Goal: Task Accomplishment & Management: Manage account settings

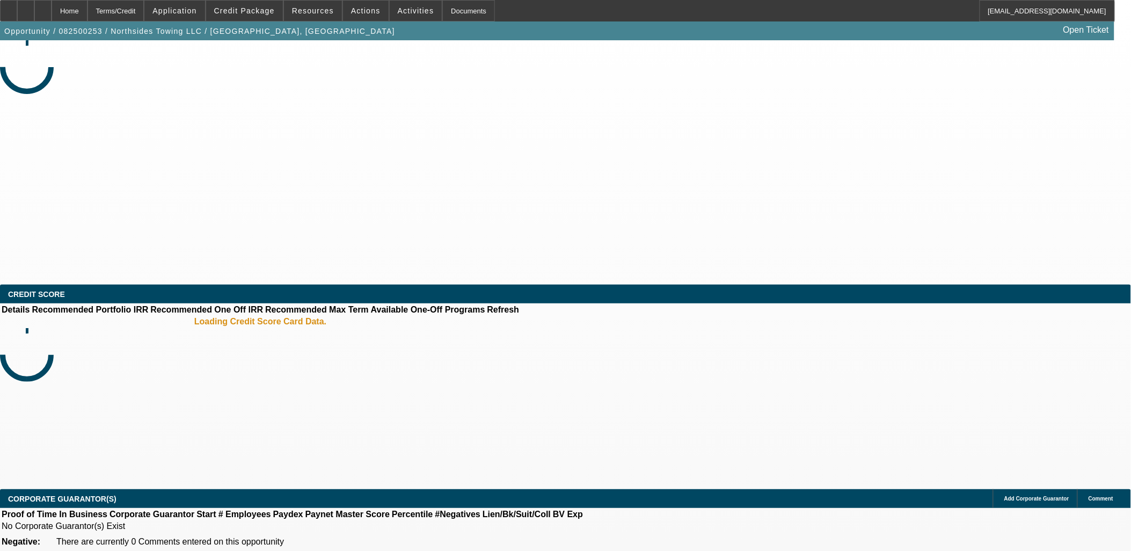
select select "0"
select select "2"
select select "0.1"
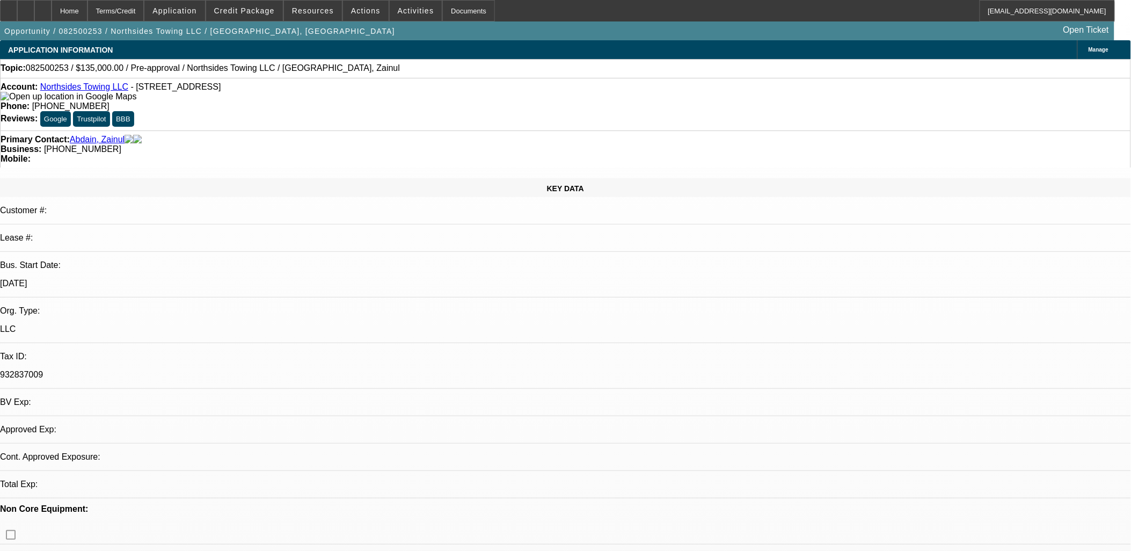
select select "1"
select select "2"
select select "4"
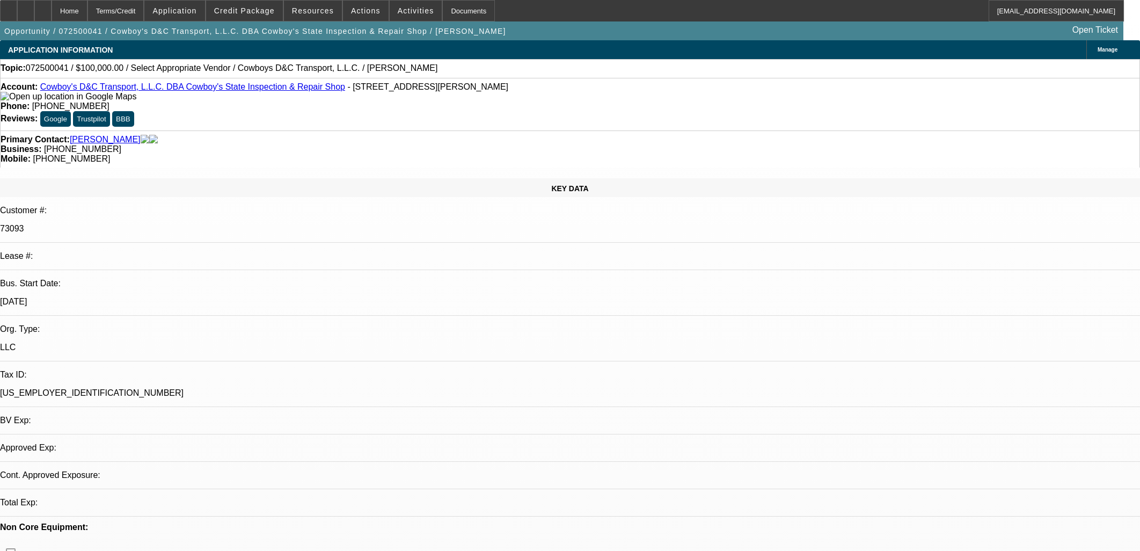
select select "0"
select select "2"
select select "0.1"
select select "1"
select select "2"
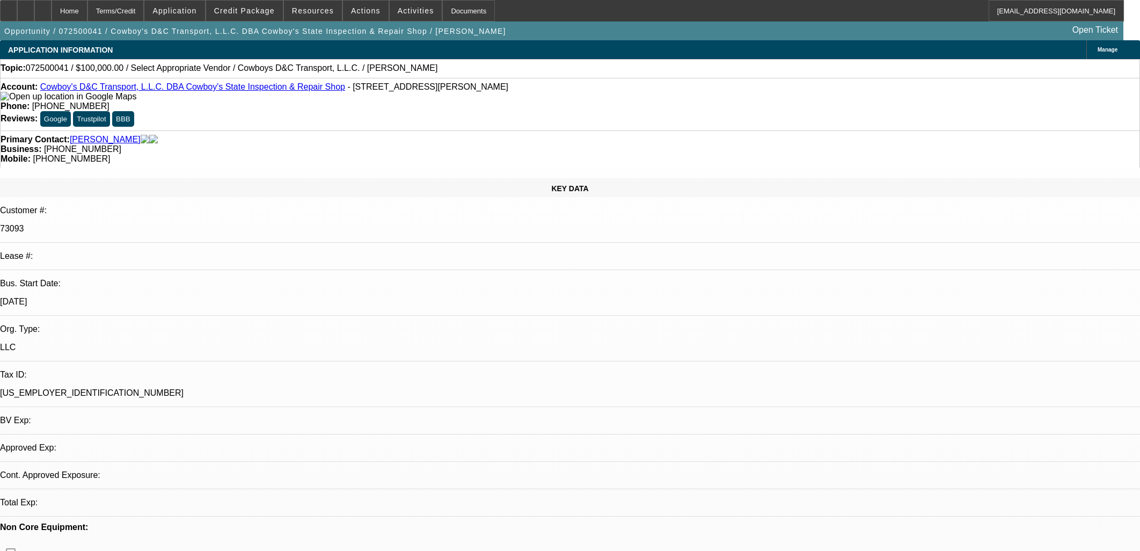
select select "4"
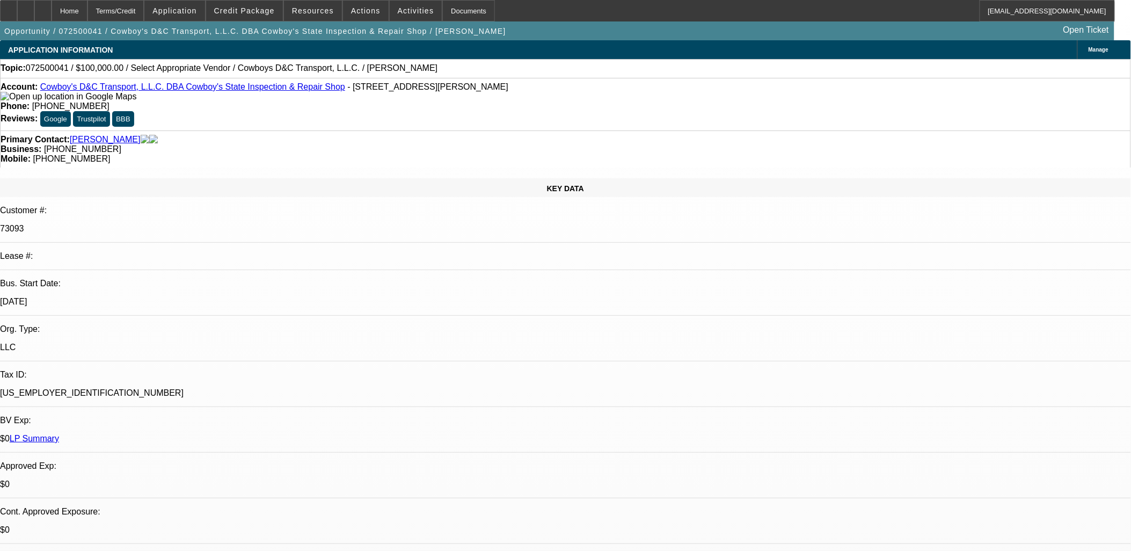
drag, startPoint x: 849, startPoint y: 142, endPoint x: 847, endPoint y: 135, distance: 7.5
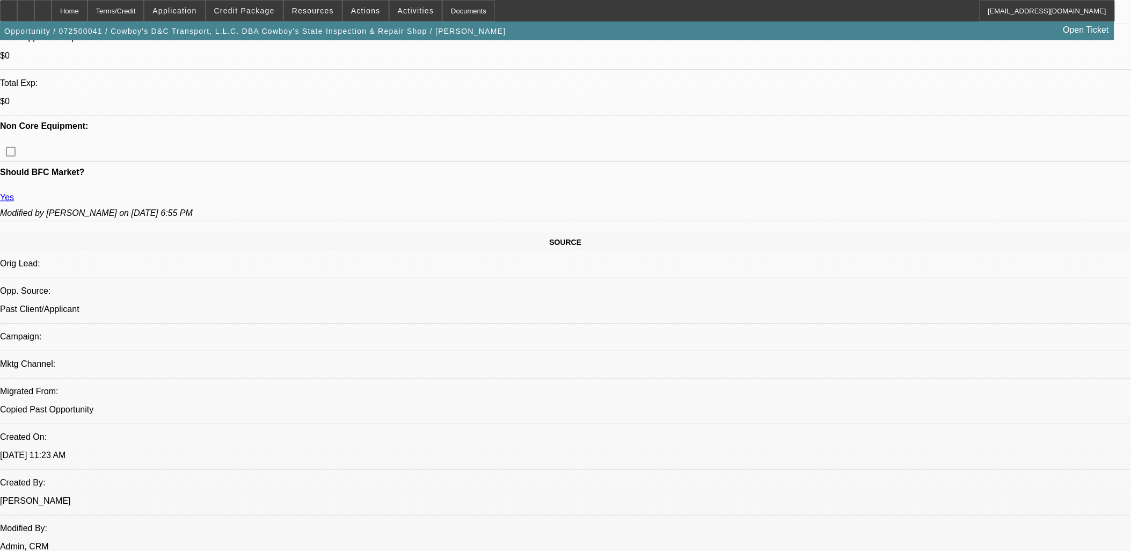
scroll to position [537, 0]
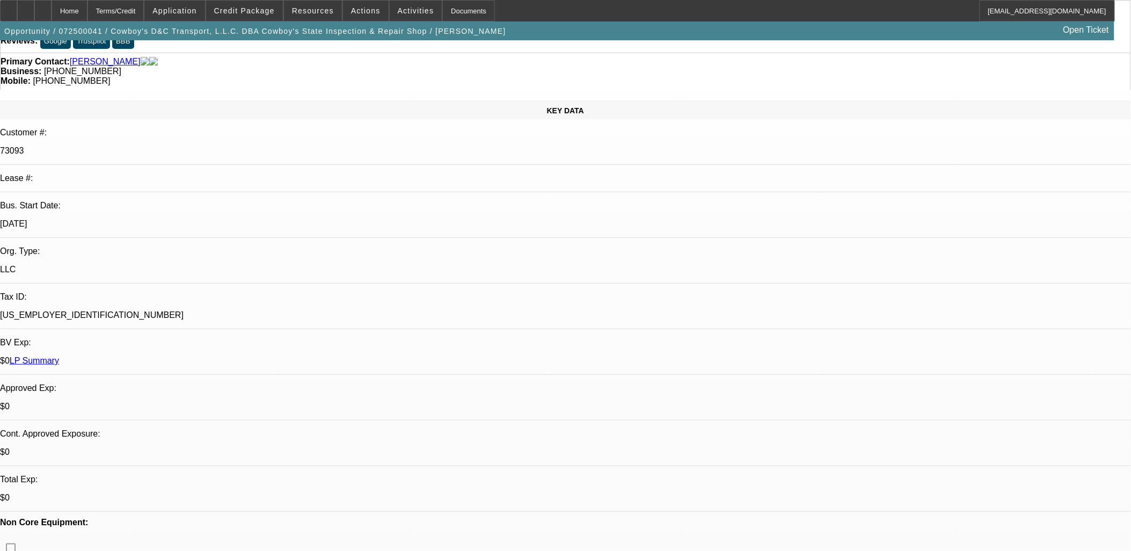
scroll to position [0, 0]
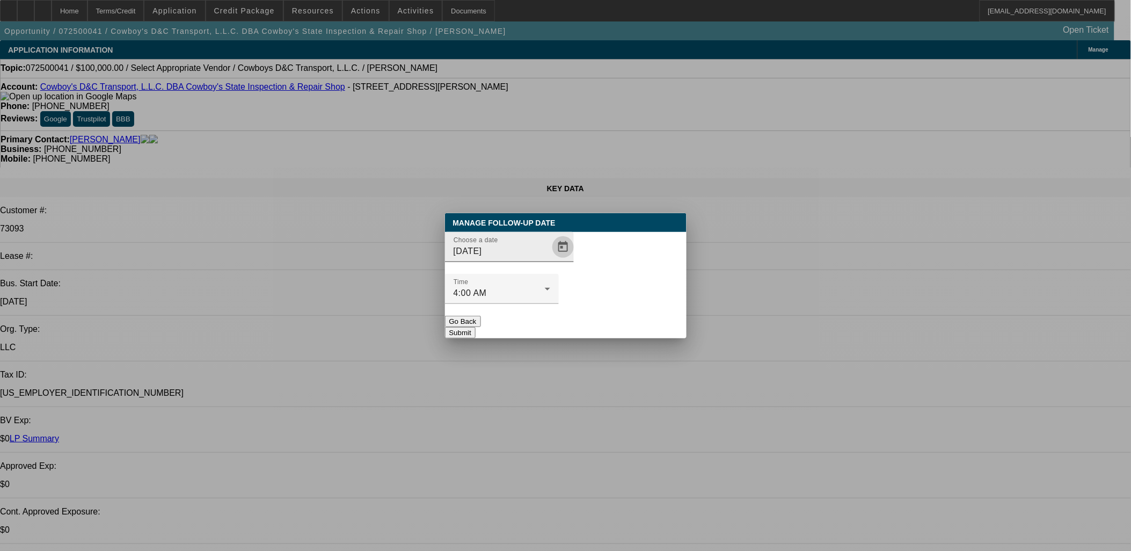
click at [550, 260] on span "Open calendar" at bounding box center [563, 247] width 26 height 26
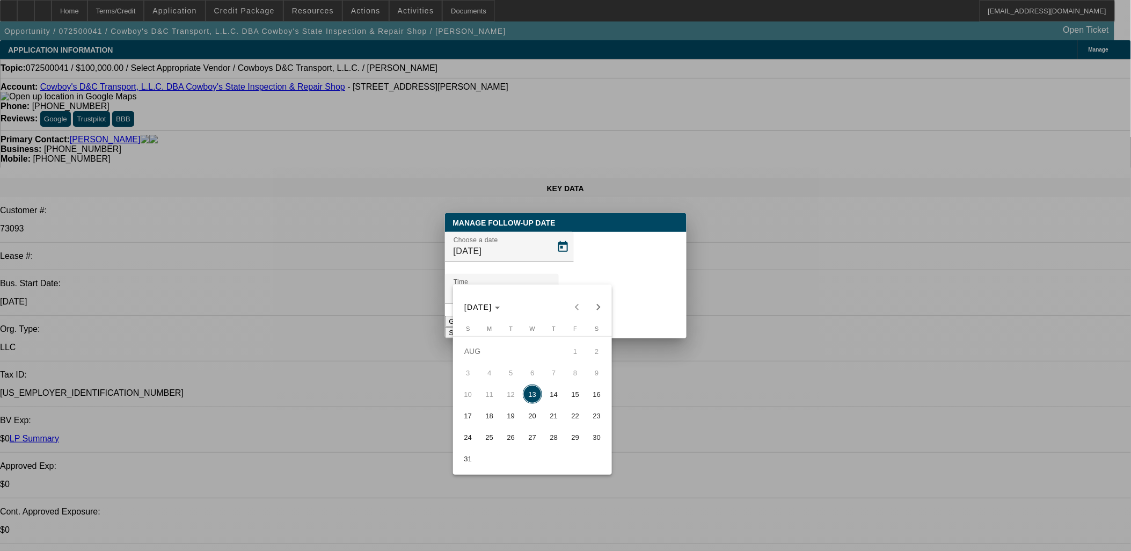
click at [580, 400] on span "15" at bounding box center [575, 393] width 19 height 19
type input "[DATE]"
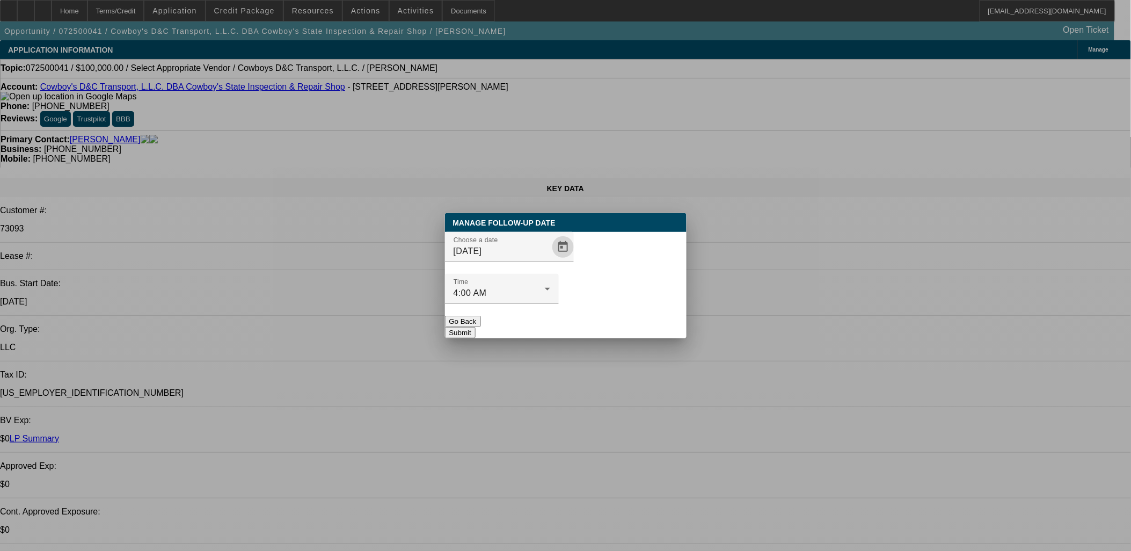
click at [476, 327] on button "Submit" at bounding box center [460, 332] width 31 height 11
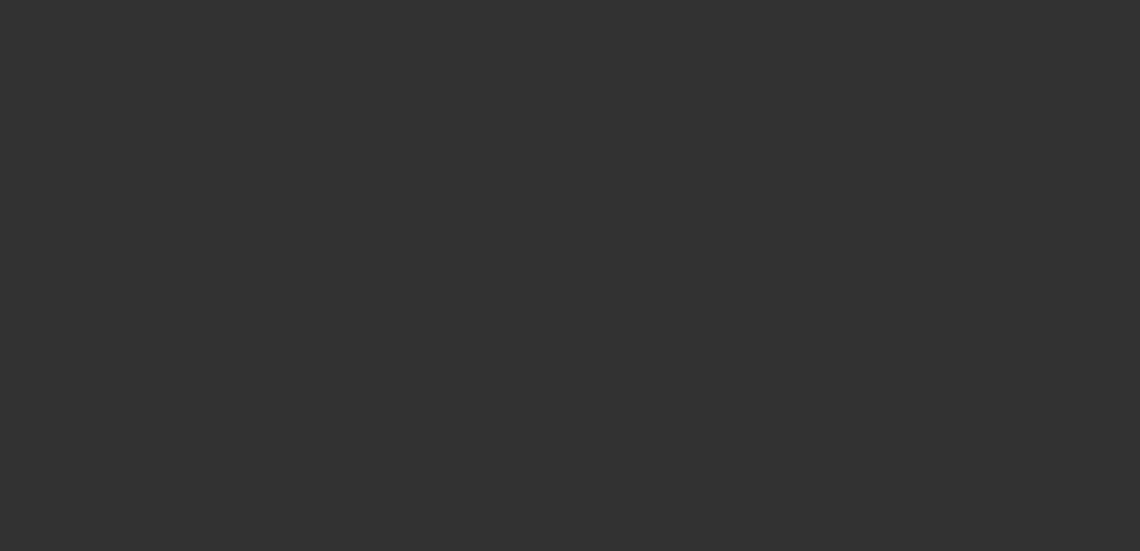
select select "0"
select select "2"
select select "0.1"
select select "1"
select select "2"
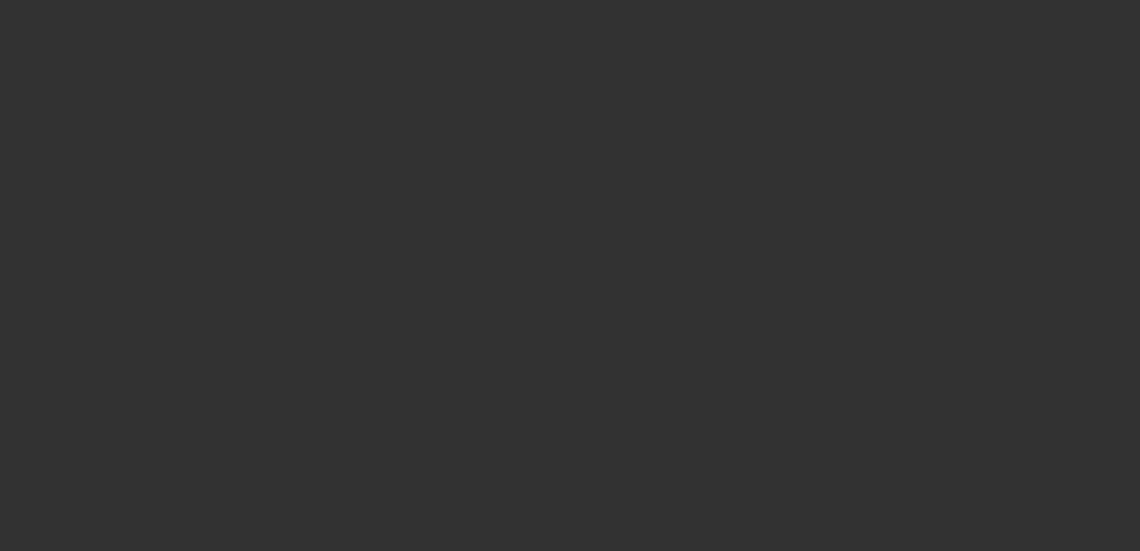
select select "4"
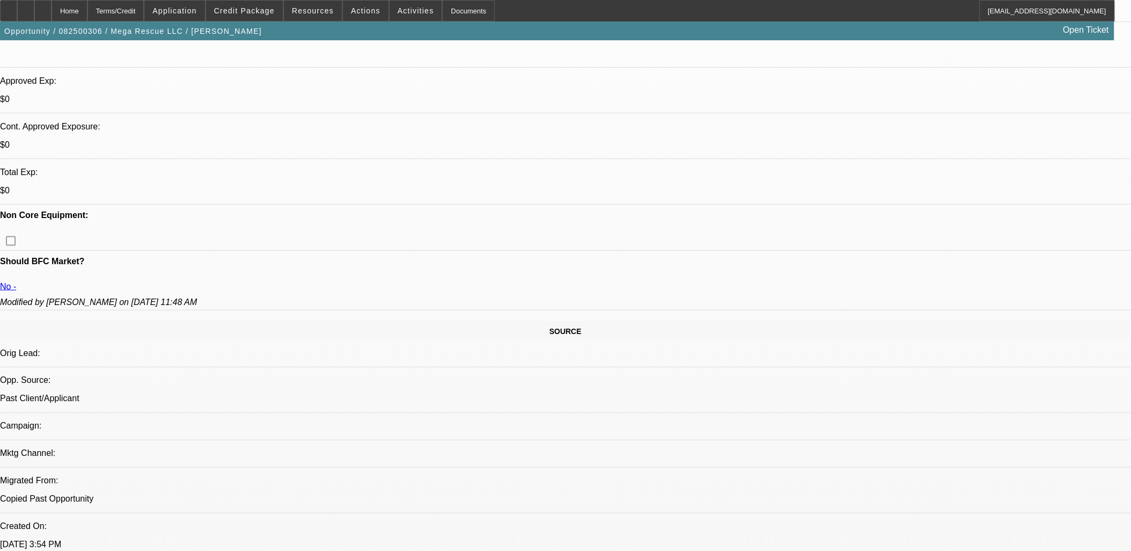
scroll to position [477, 0]
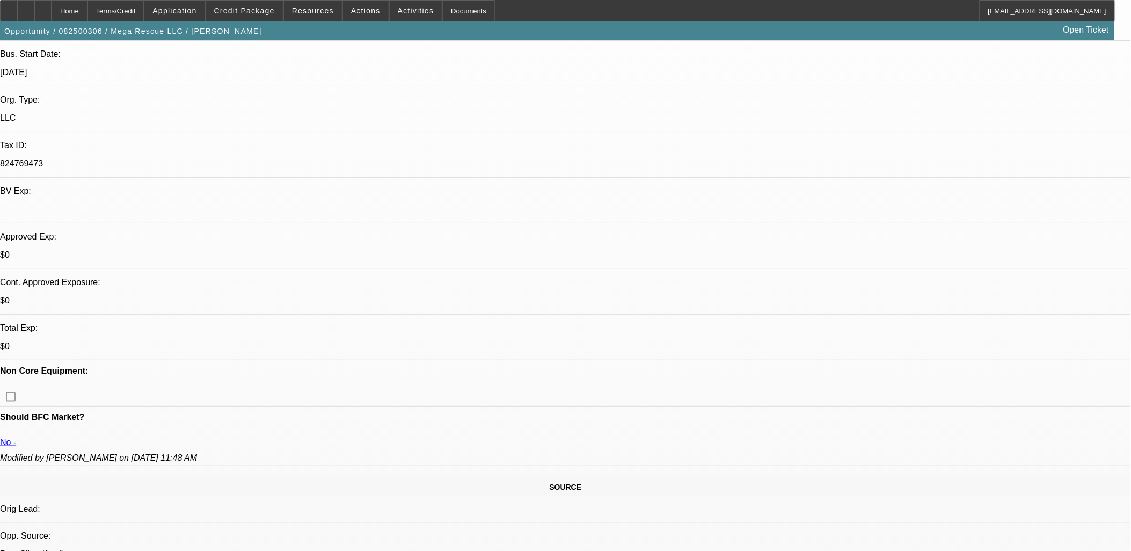
scroll to position [238, 0]
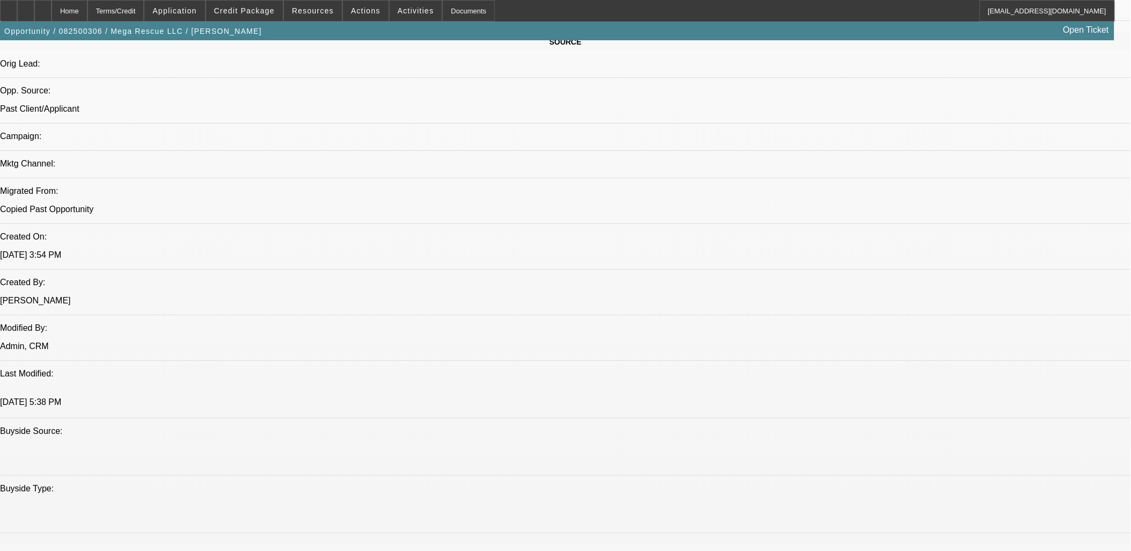
scroll to position [358, 0]
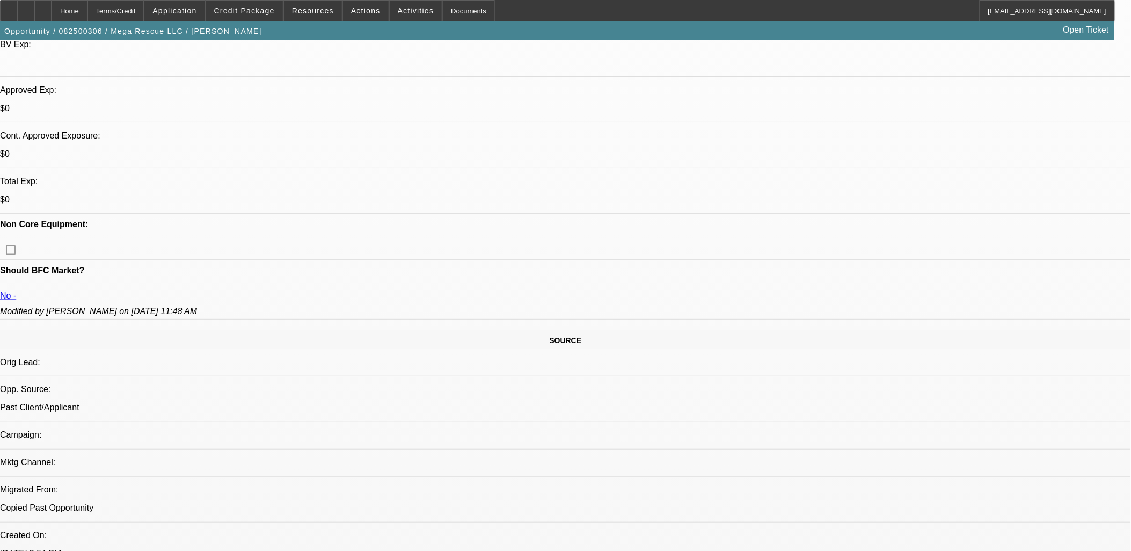
drag, startPoint x: 194, startPoint y: 158, endPoint x: 308, endPoint y: 199, distance: 120.9
drag, startPoint x: 308, startPoint y: 199, endPoint x: 316, endPoint y: 194, distance: 8.7
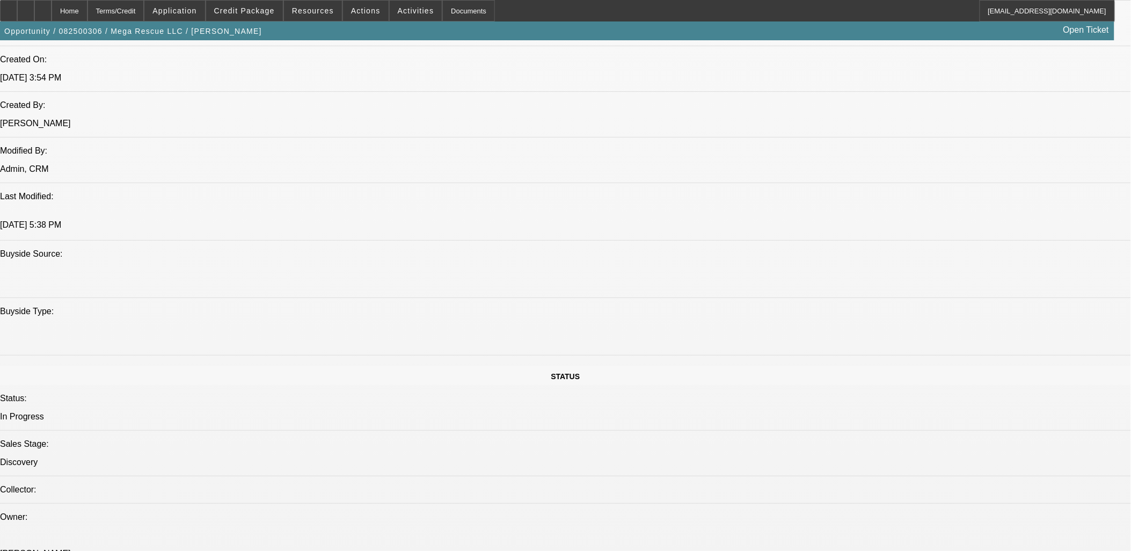
scroll to position [835, 0]
drag, startPoint x: 674, startPoint y: 426, endPoint x: 9, endPoint y: 125, distance: 730.3
drag, startPoint x: 9, startPoint y: 125, endPoint x: 678, endPoint y: 429, distance: 735.8
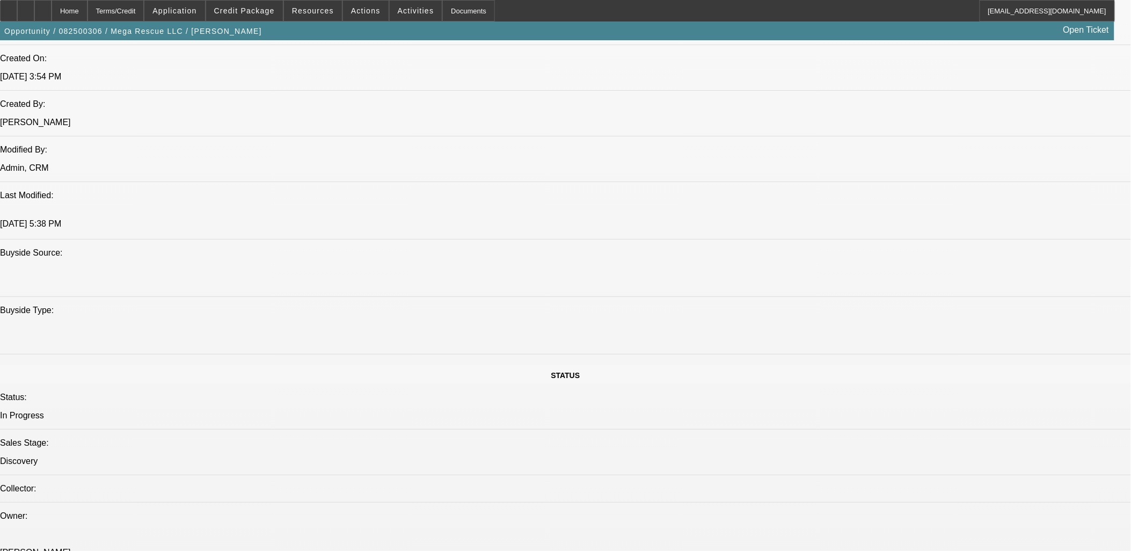
drag, startPoint x: 678, startPoint y: 429, endPoint x: 14, endPoint y: 126, distance: 730.0
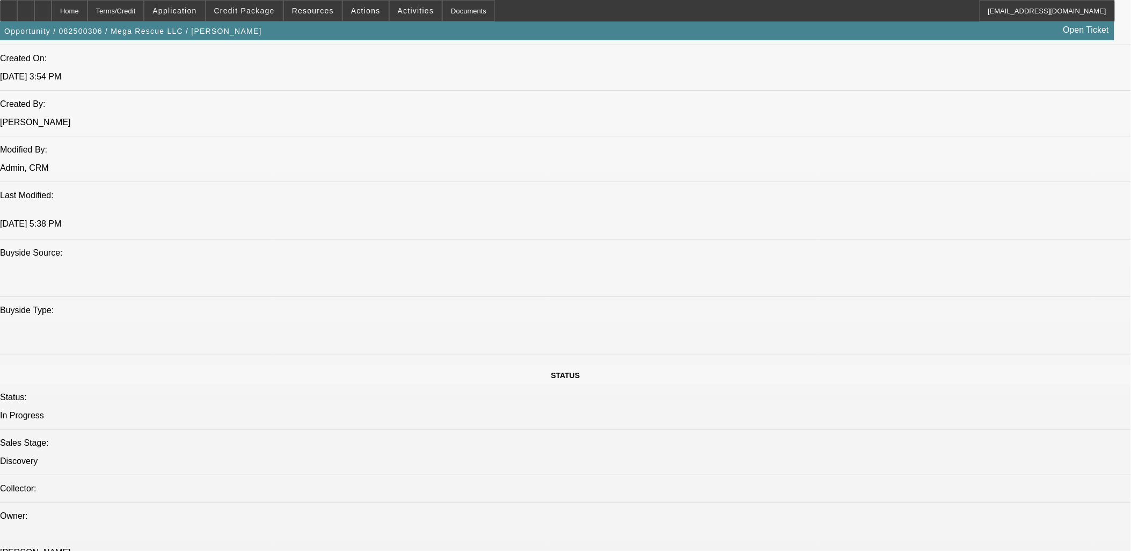
drag, startPoint x: 14, startPoint y: 126, endPoint x: 704, endPoint y: 420, distance: 749.9
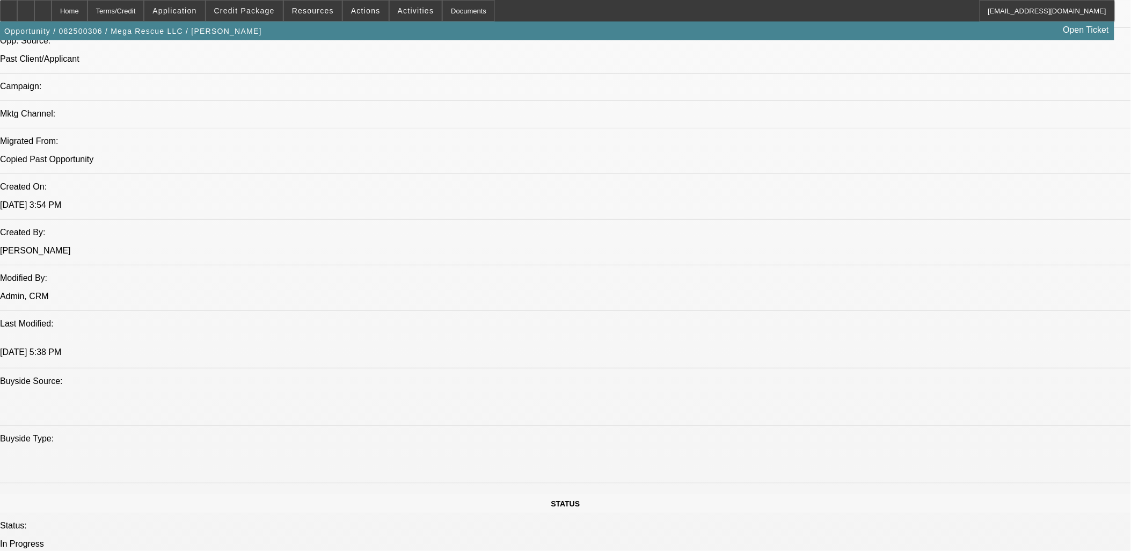
scroll to position [775, 0]
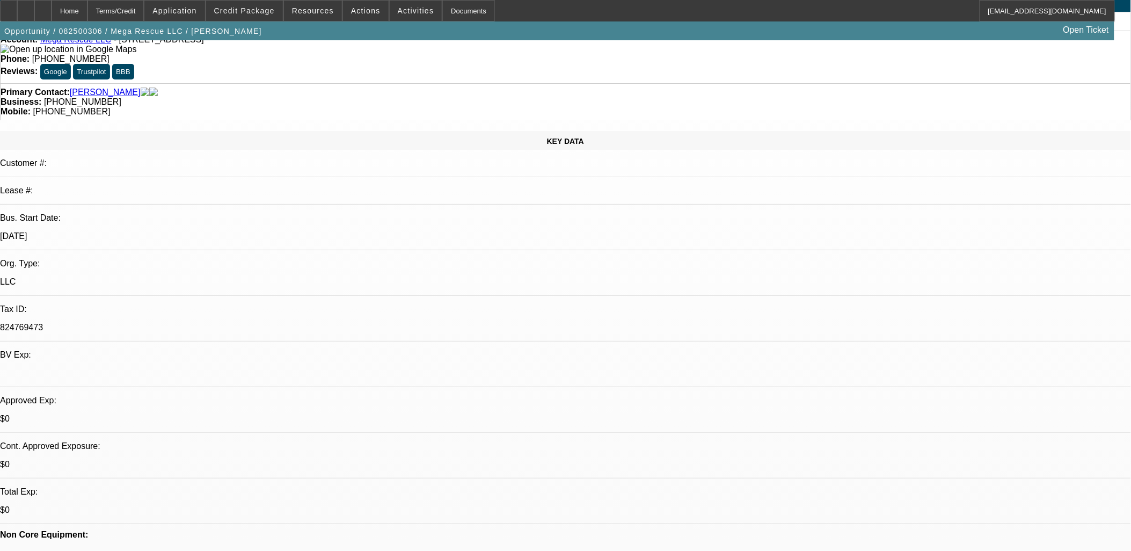
scroll to position [0, 0]
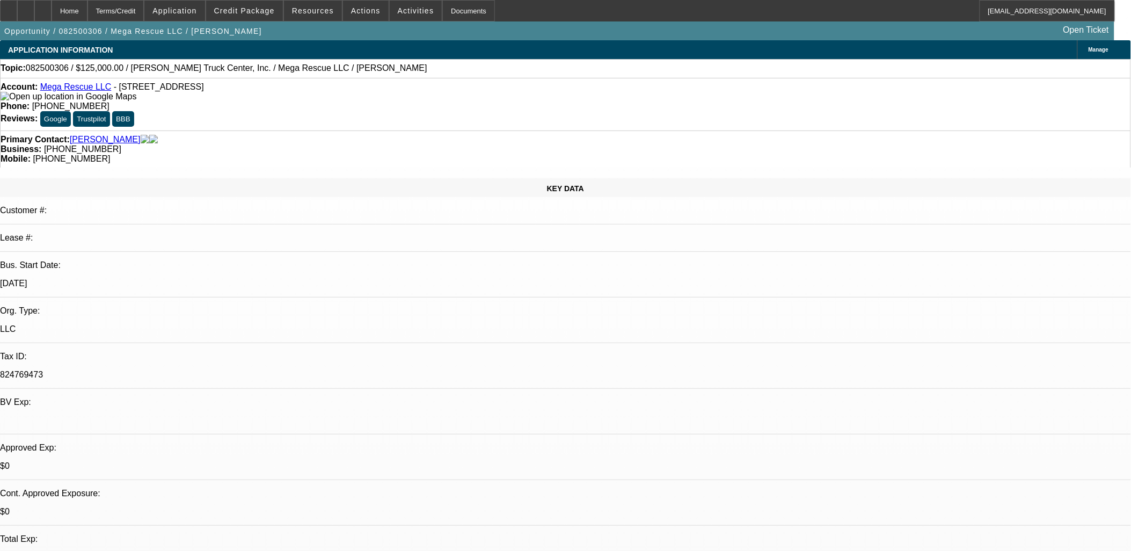
drag, startPoint x: 320, startPoint y: 117, endPoint x: 297, endPoint y: 82, distance: 41.8
click at [318, 135] on div "Primary Contact: McKie, Kazik" at bounding box center [566, 140] width 1130 height 10
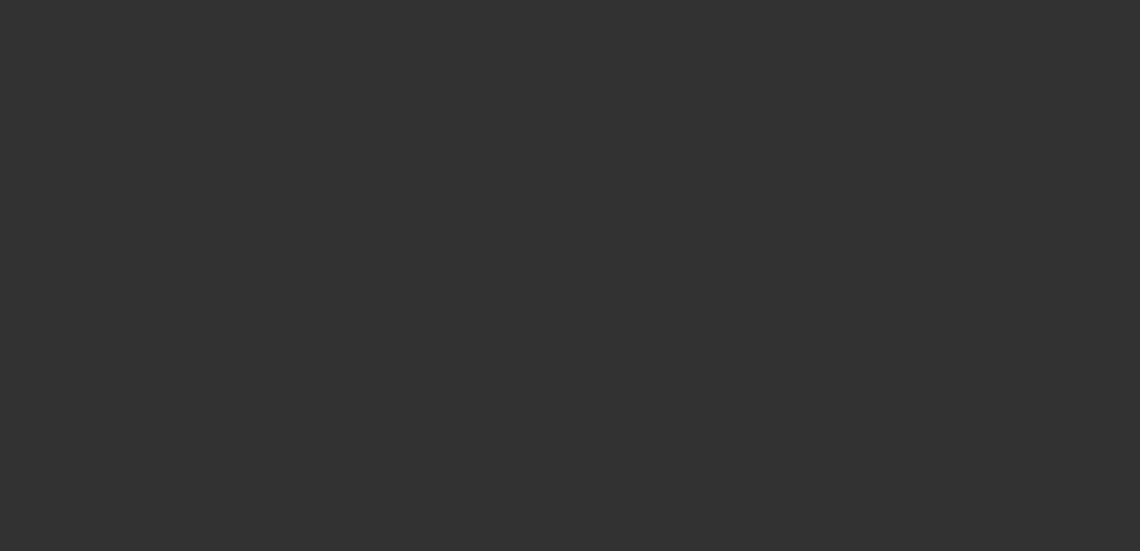
select select "0"
select select "2"
select select "0.1"
select select "1"
select select "2"
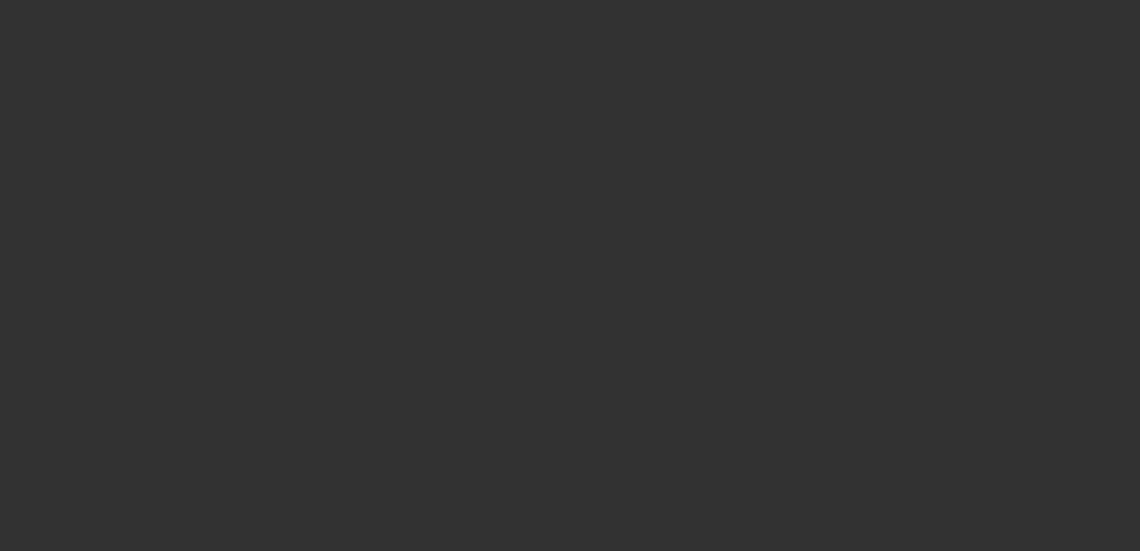
select select "4"
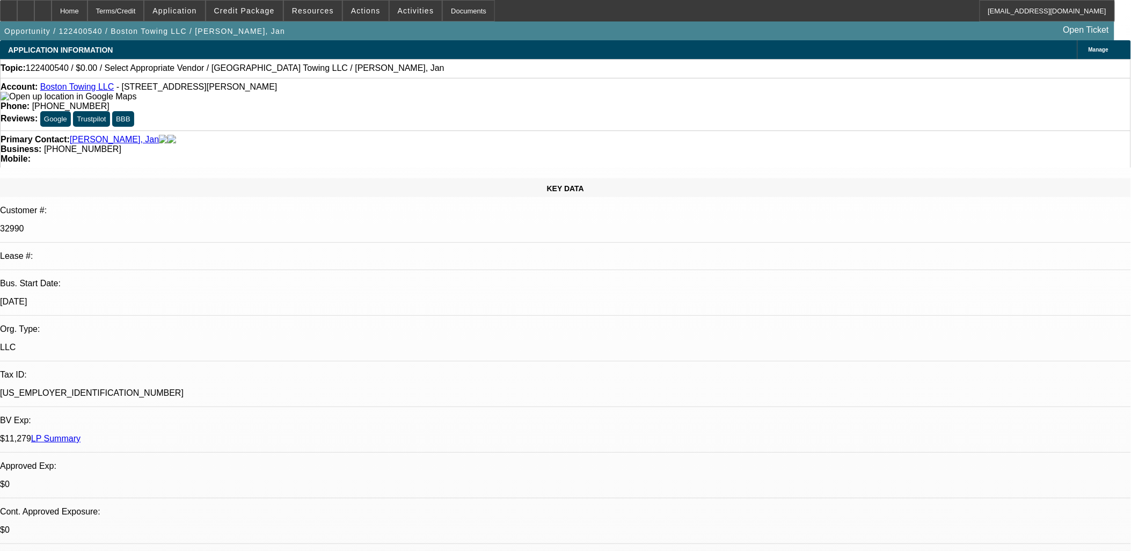
drag, startPoint x: 693, startPoint y: 285, endPoint x: 691, endPoint y: 271, distance: 14.0
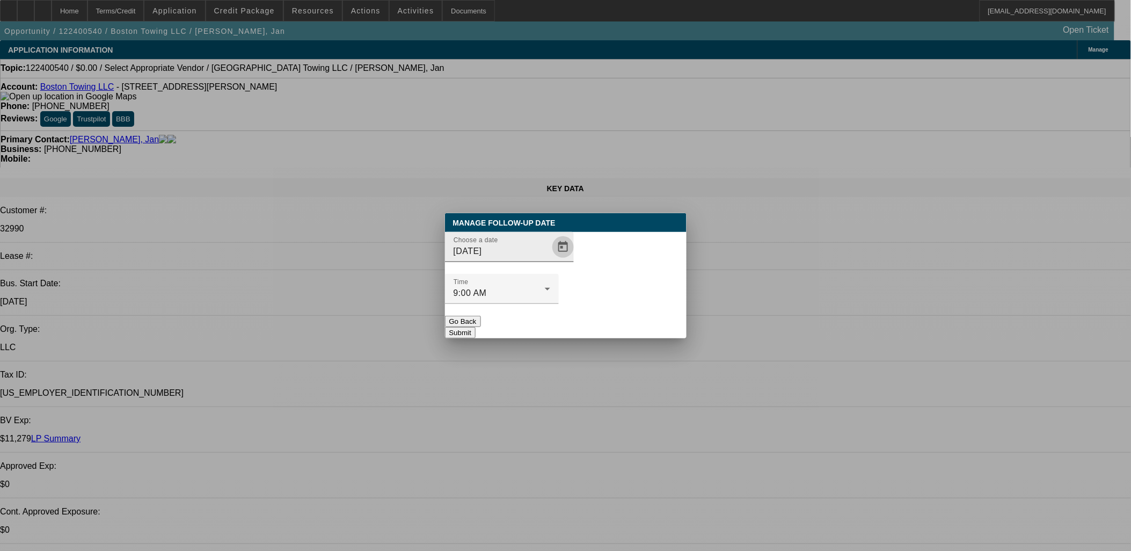
click at [550, 260] on span "Open calendar" at bounding box center [563, 247] width 26 height 26
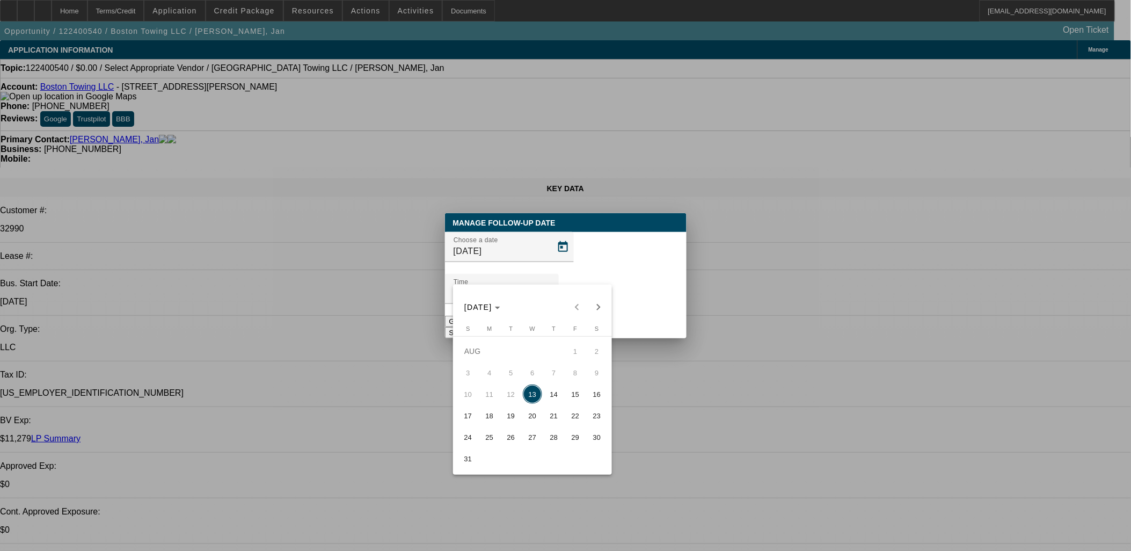
click at [486, 415] on span "18" at bounding box center [489, 415] width 19 height 19
type input "8/18/2025"
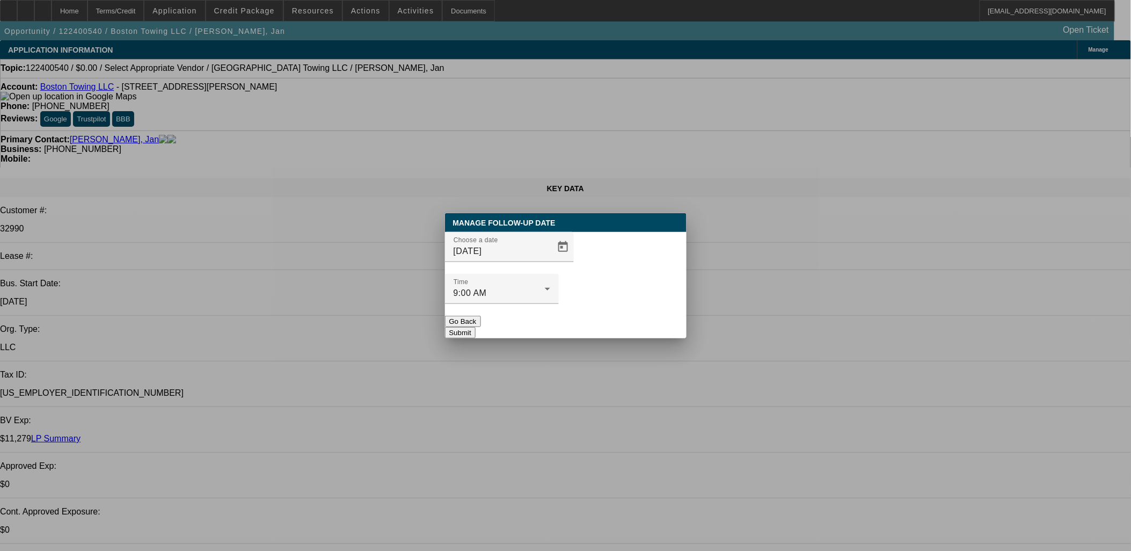
click at [476, 327] on button "Submit" at bounding box center [460, 332] width 31 height 11
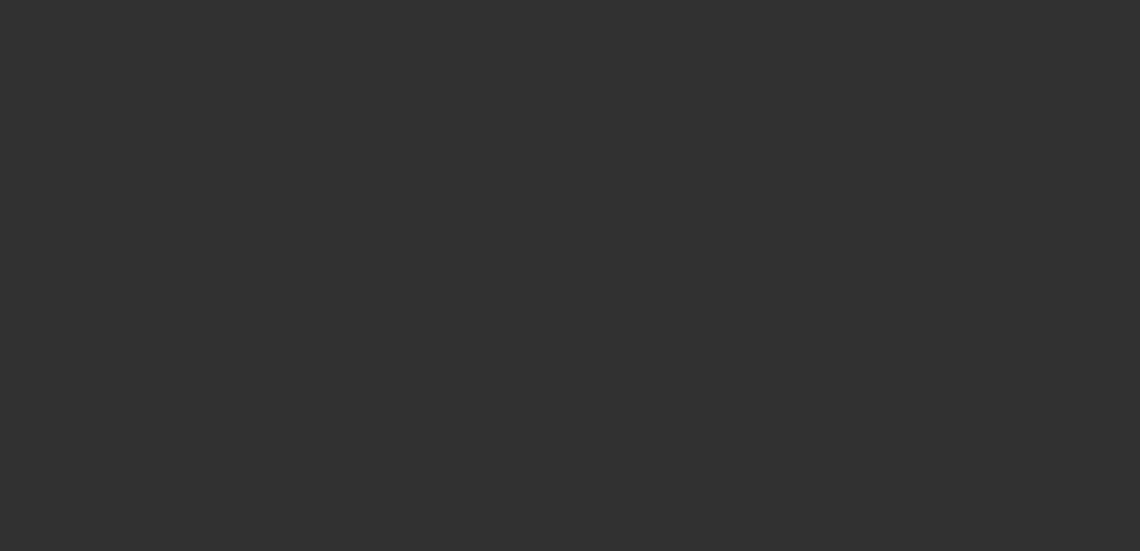
select select "0"
select select "2"
select select "0.1"
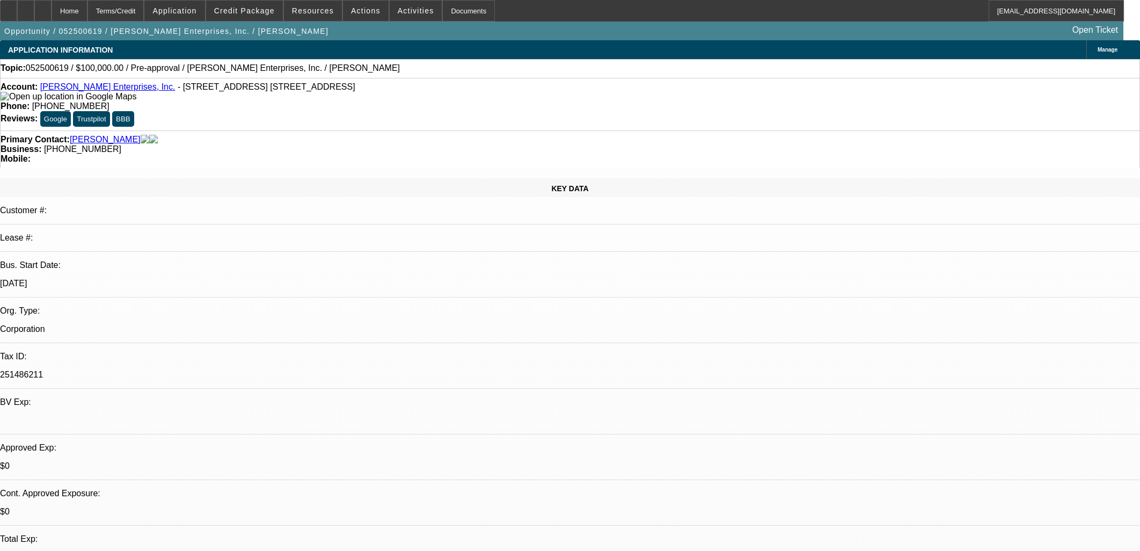
select select "1"
select select "2"
select select "4"
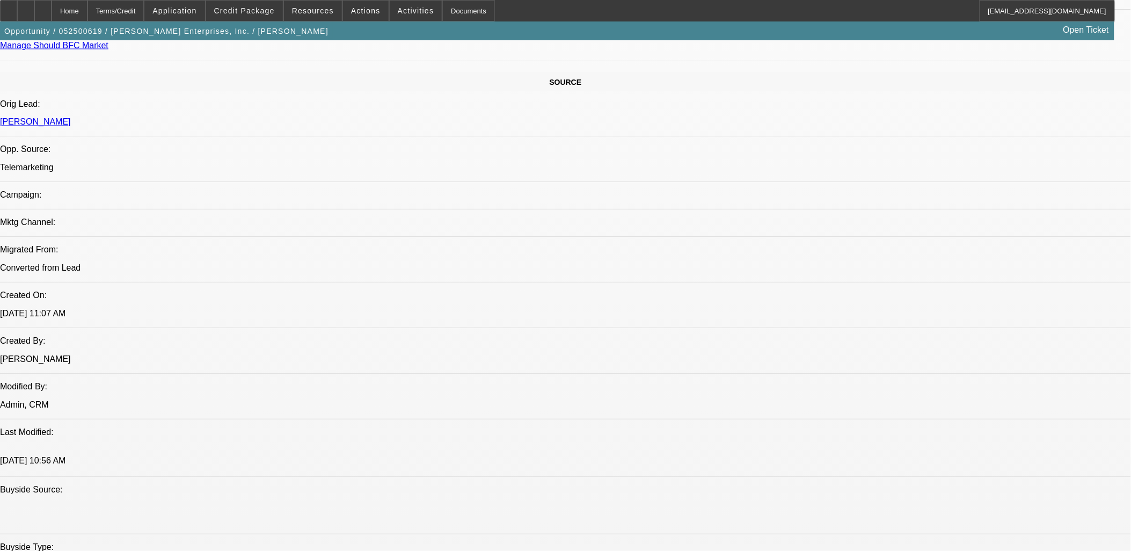
scroll to position [537, 0]
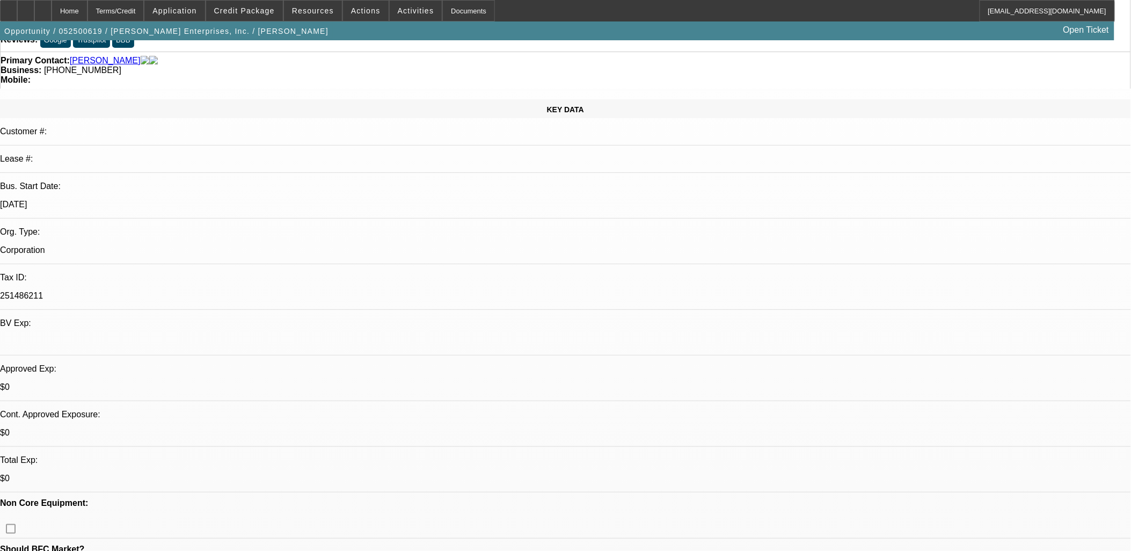
scroll to position [0, 0]
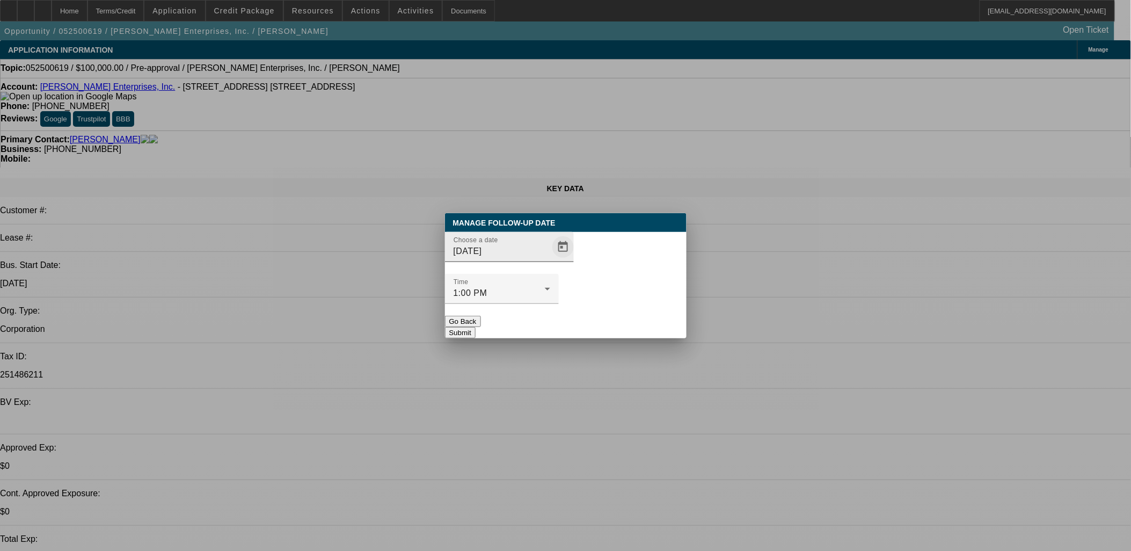
click at [550, 260] on span "Open calendar" at bounding box center [563, 247] width 26 height 26
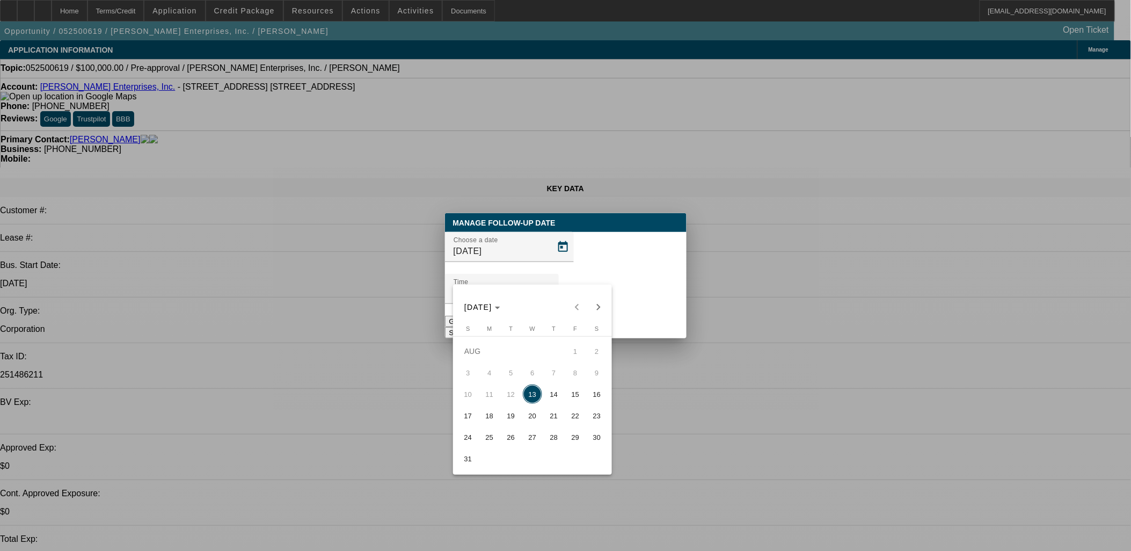
drag, startPoint x: 573, startPoint y: 401, endPoint x: 580, endPoint y: 392, distance: 11.5
click at [575, 400] on span "15" at bounding box center [575, 393] width 19 height 19
type input "[DATE]"
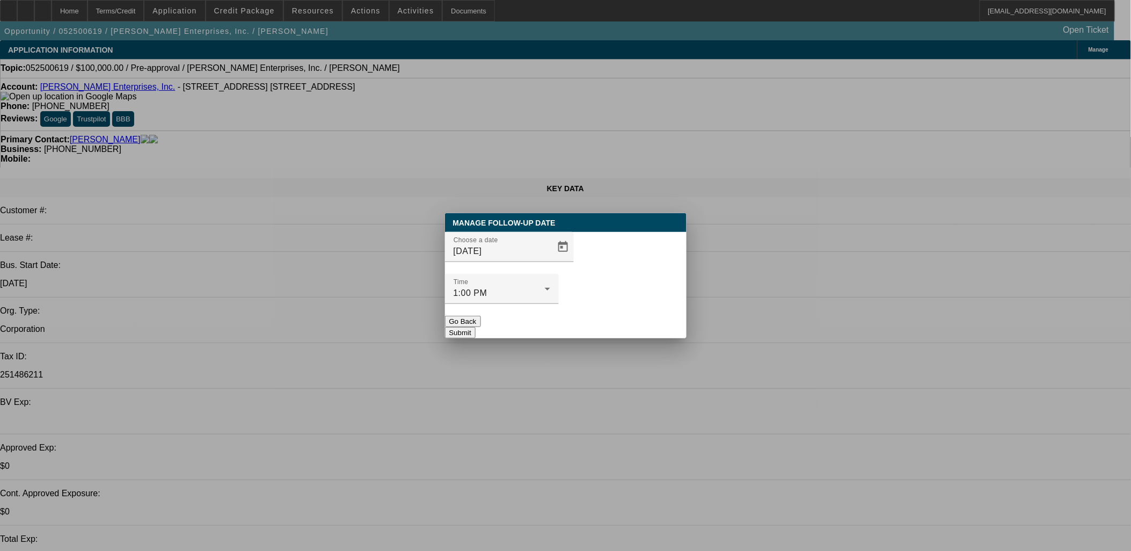
click at [476, 327] on button "Submit" at bounding box center [460, 332] width 31 height 11
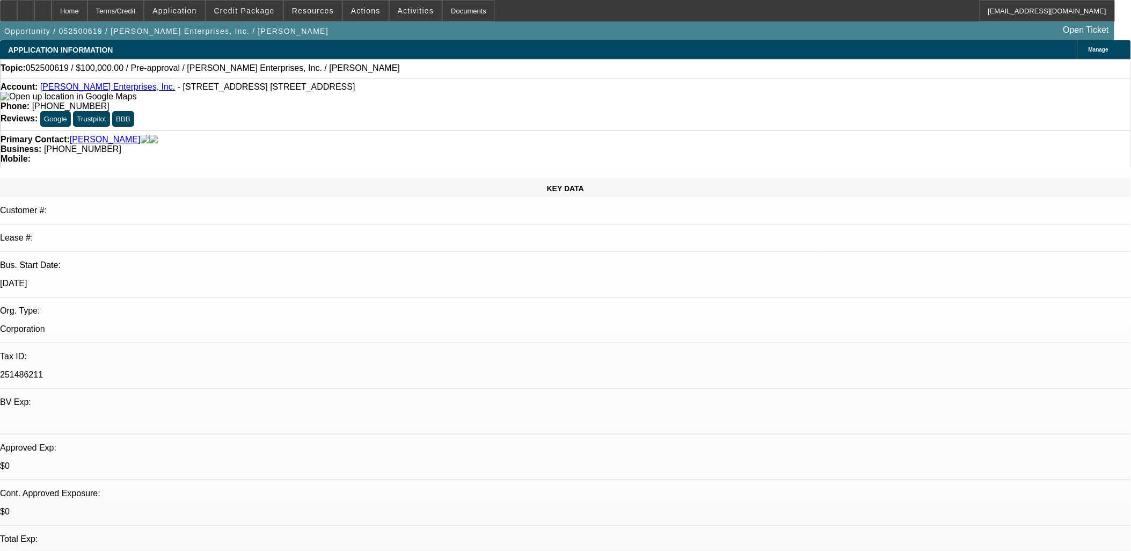
drag, startPoint x: 645, startPoint y: 299, endPoint x: 637, endPoint y: 303, distance: 8.9
drag, startPoint x: 637, startPoint y: 303, endPoint x: 597, endPoint y: 303, distance: 39.7
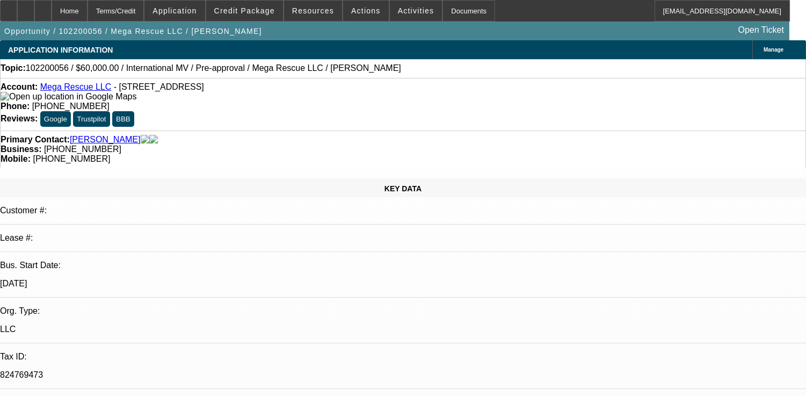
select select "0"
select select "2"
select select "0.1"
select select "0"
select select "2"
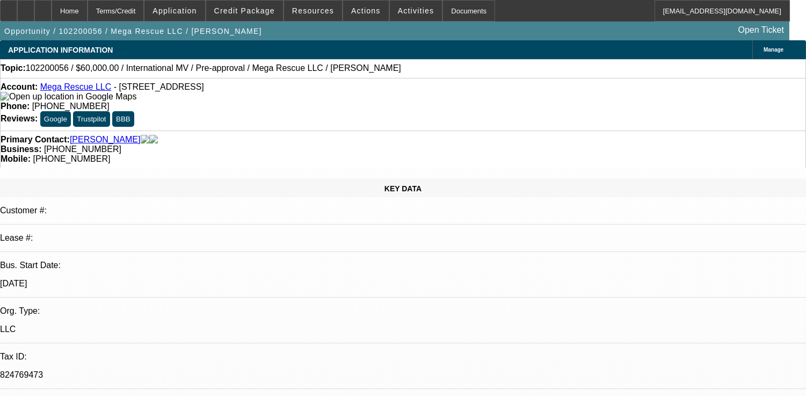
select select "0.1"
select select "0"
select select "2"
select select "0.1"
select select "0"
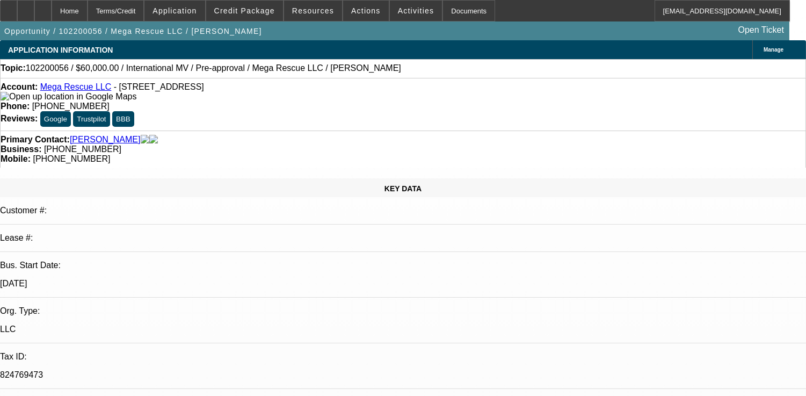
select select "2"
select select "0.1"
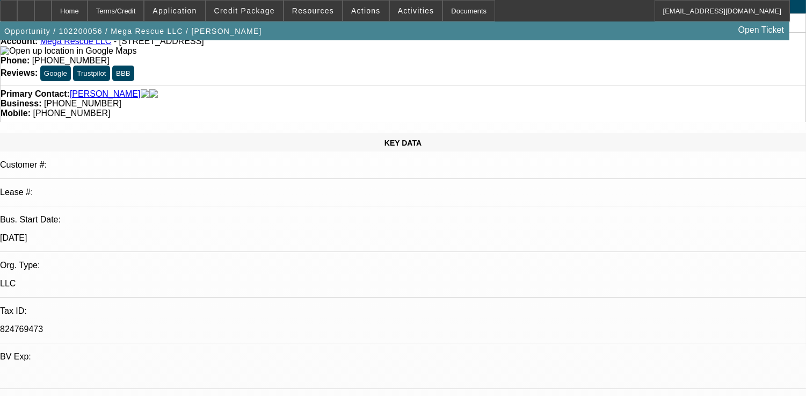
select select "1"
select select "2"
select select "4"
select select "1"
select select "2"
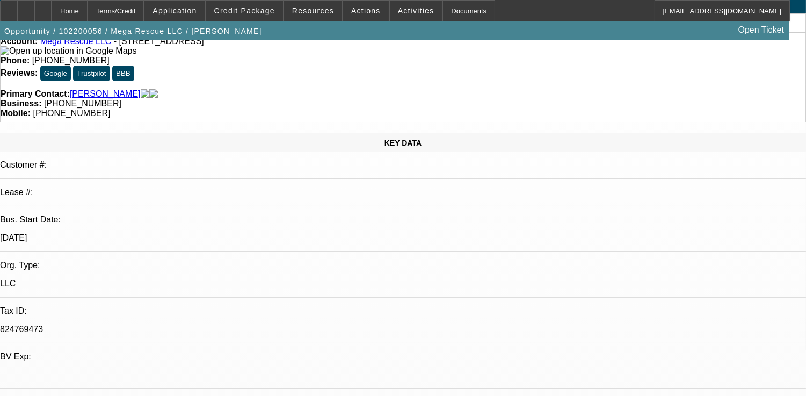
select select "4"
select select "1"
select select "2"
select select "4"
select select "1"
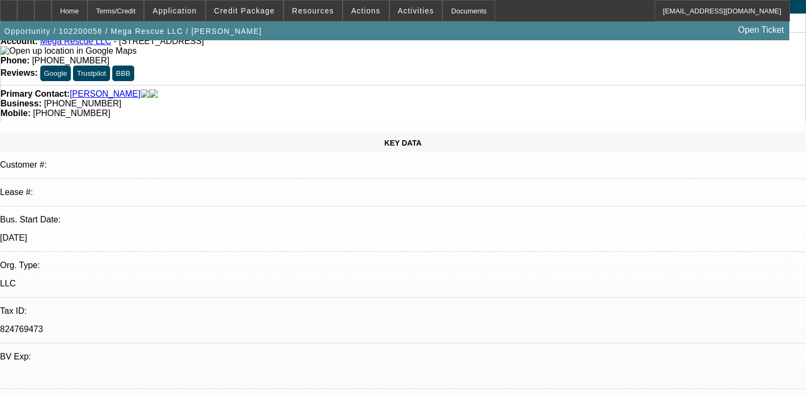
select select "2"
select select "4"
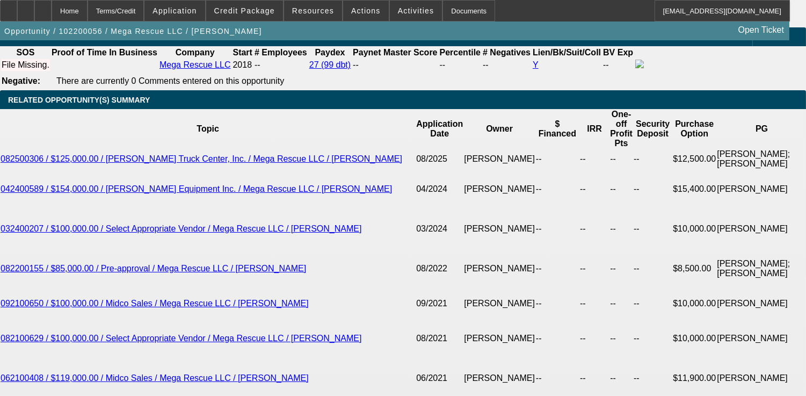
scroll to position [1730, 0]
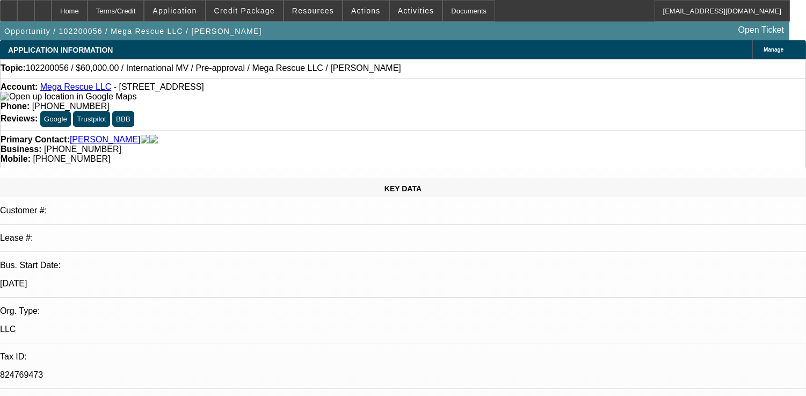
scroll to position [203, 0]
drag, startPoint x: 701, startPoint y: 323, endPoint x: 317, endPoint y: 245, distance: 392.1
drag, startPoint x: 298, startPoint y: 244, endPoint x: 560, endPoint y: 315, distance: 271.9
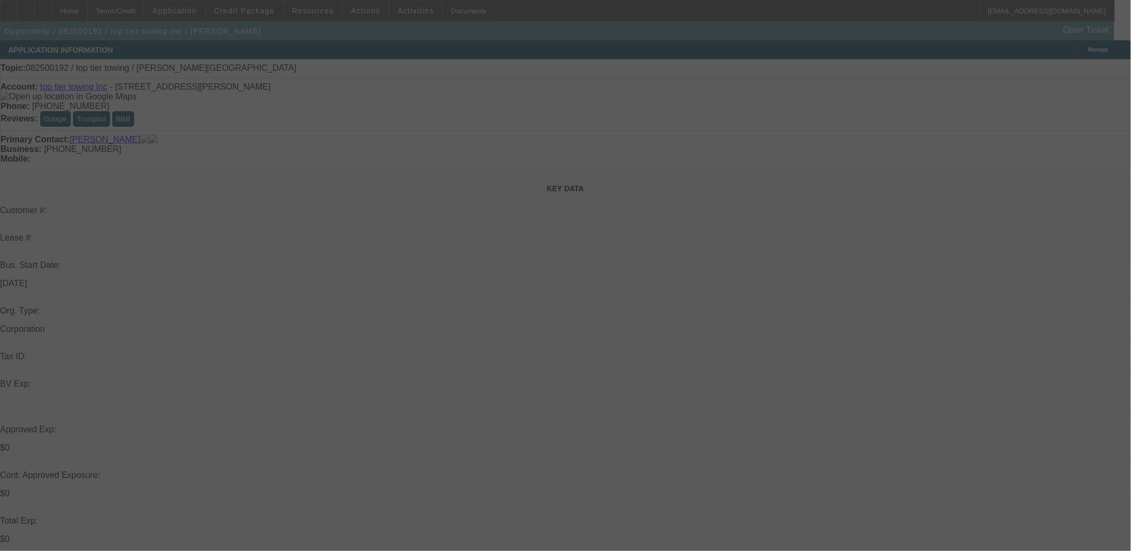
select select "0"
select select "2"
select select "0.1"
select select "4"
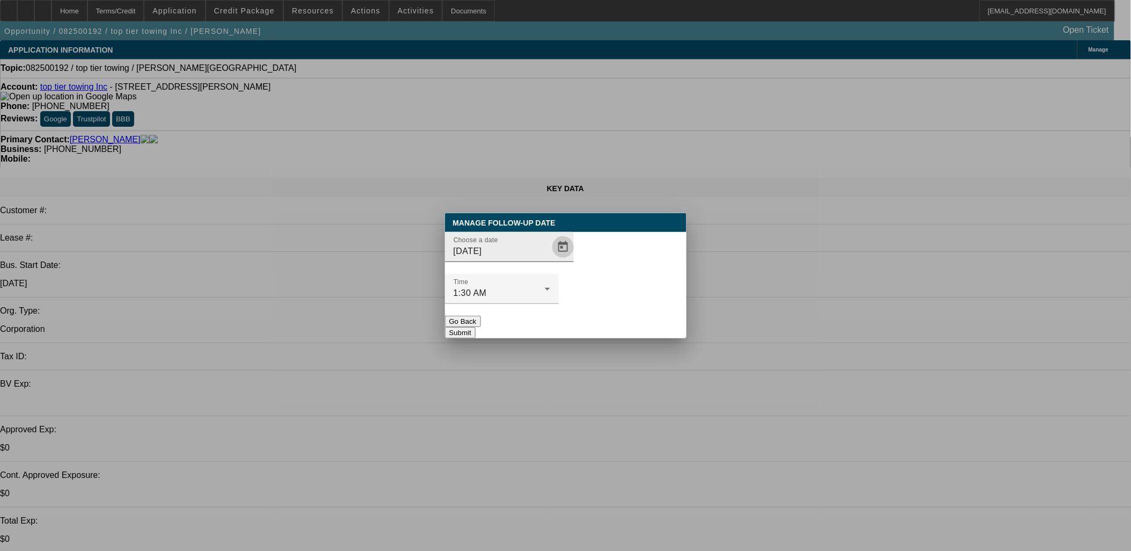
click at [550, 260] on span "Open calendar" at bounding box center [563, 247] width 26 height 26
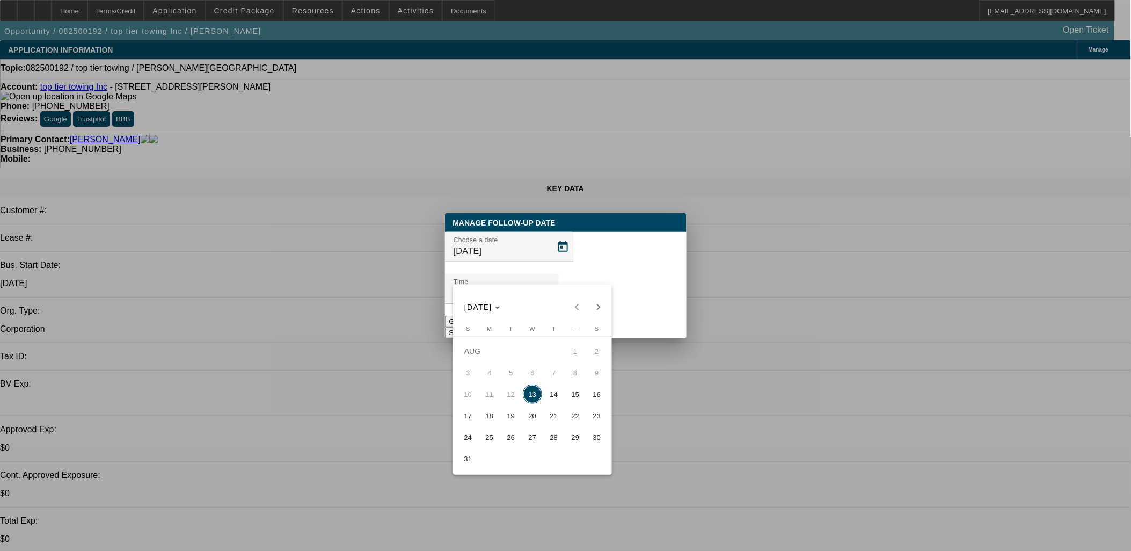
click at [511, 419] on span "19" at bounding box center [510, 415] width 19 height 19
type input "[DATE]"
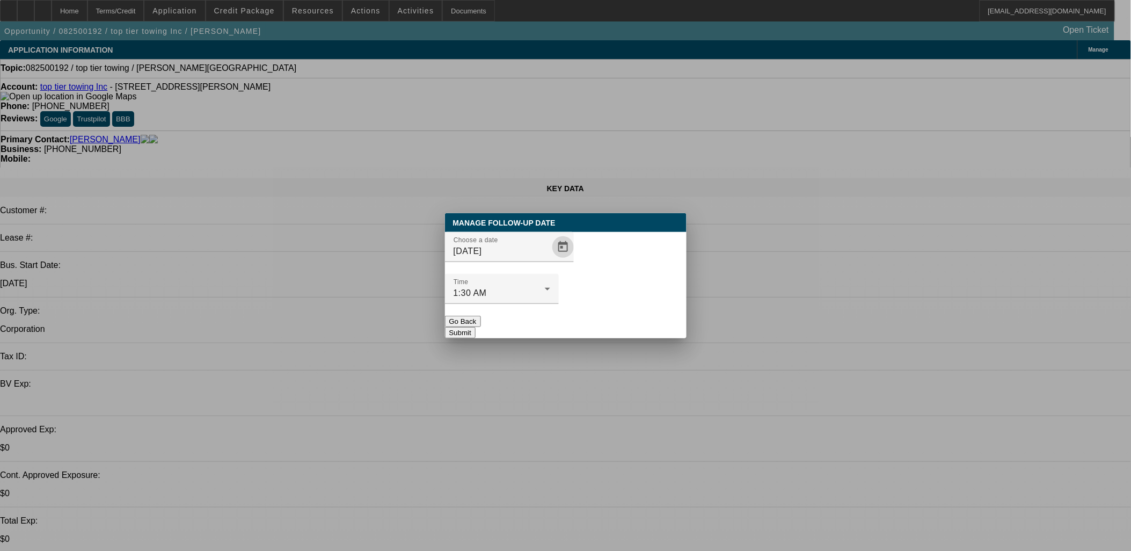
click at [476, 327] on button "Submit" at bounding box center [460, 332] width 31 height 11
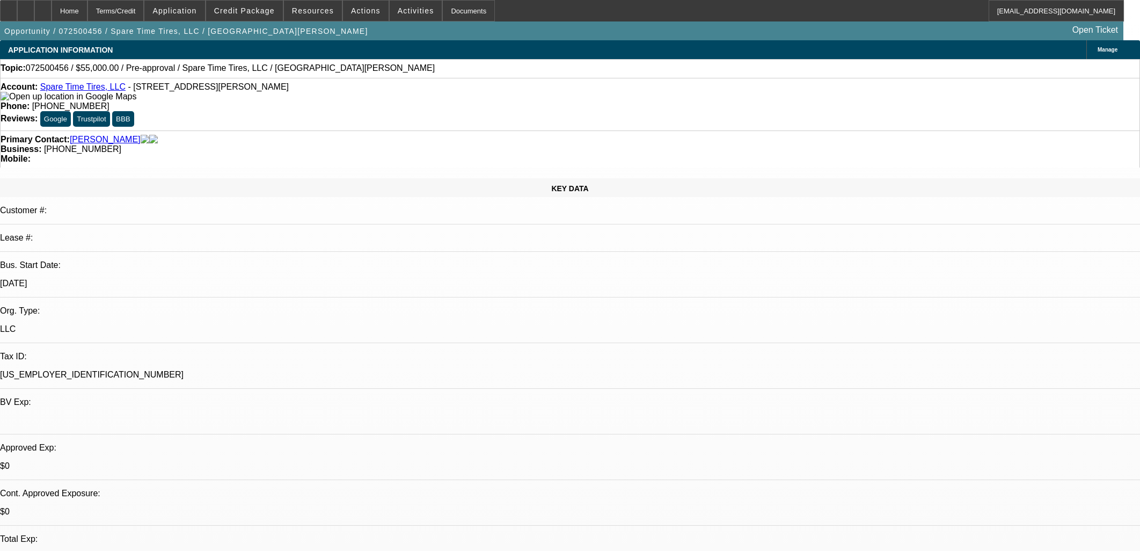
select select "0"
select select "2"
select select "0.1"
select select "4"
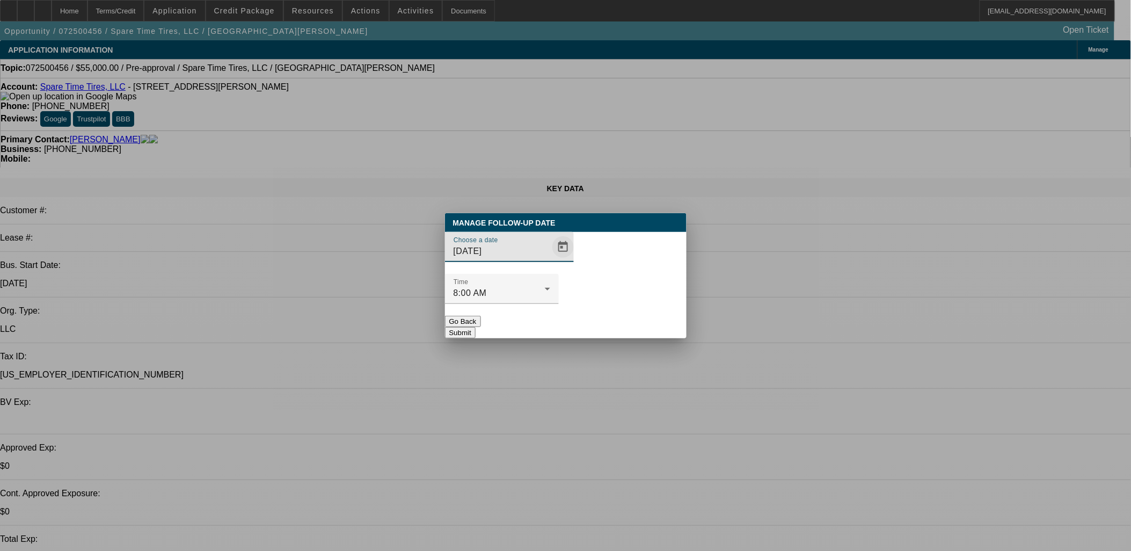
click at [550, 260] on span "Open calendar" at bounding box center [563, 247] width 26 height 26
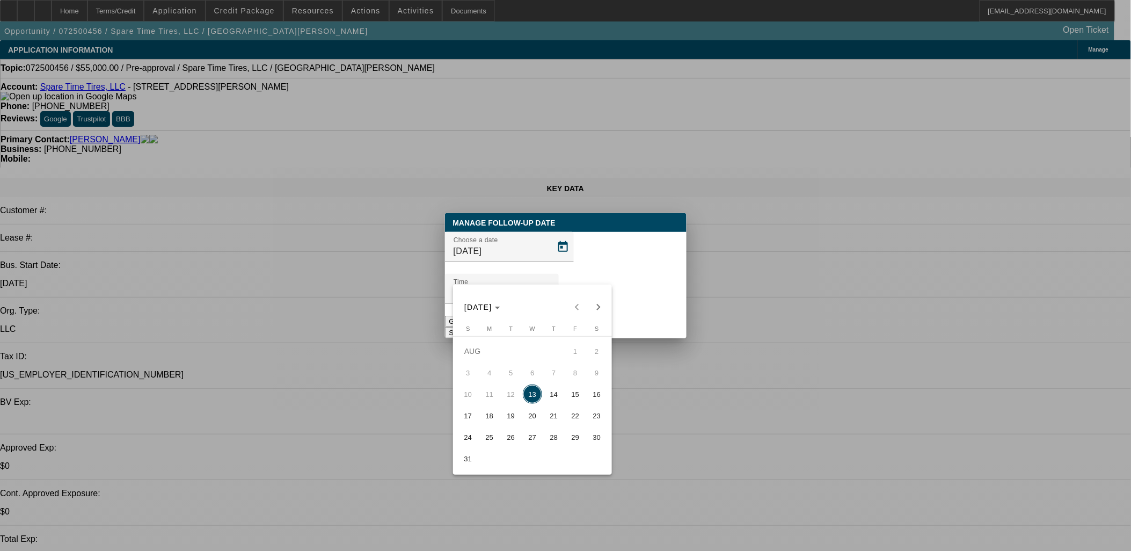
drag, startPoint x: 537, startPoint y: 421, endPoint x: 556, endPoint y: 391, distance: 35.2
click at [538, 421] on span "20" at bounding box center [532, 415] width 19 height 19
type input "8/20/2025"
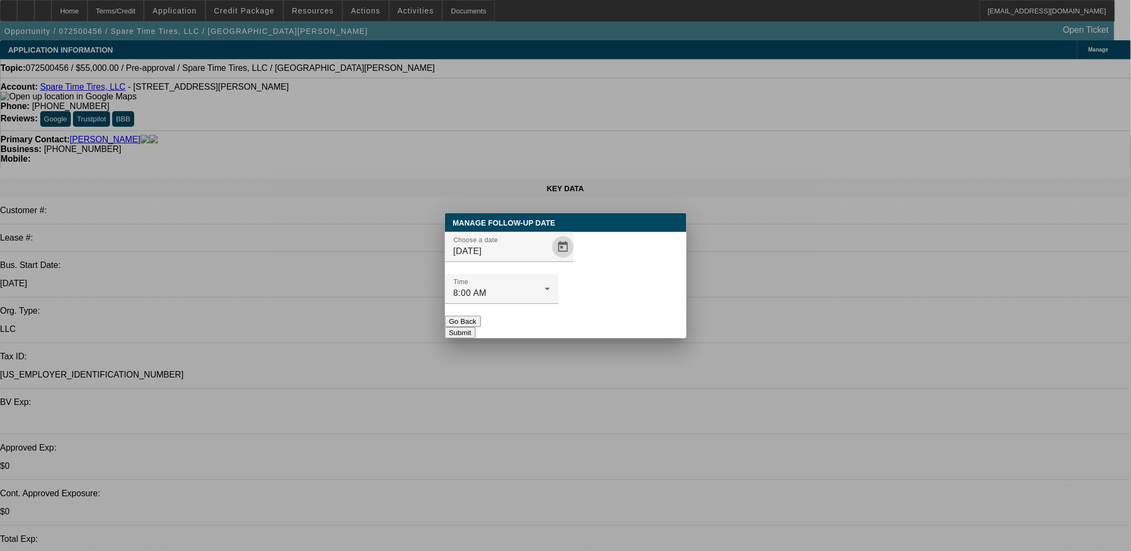
click at [476, 327] on button "Submit" at bounding box center [460, 332] width 31 height 11
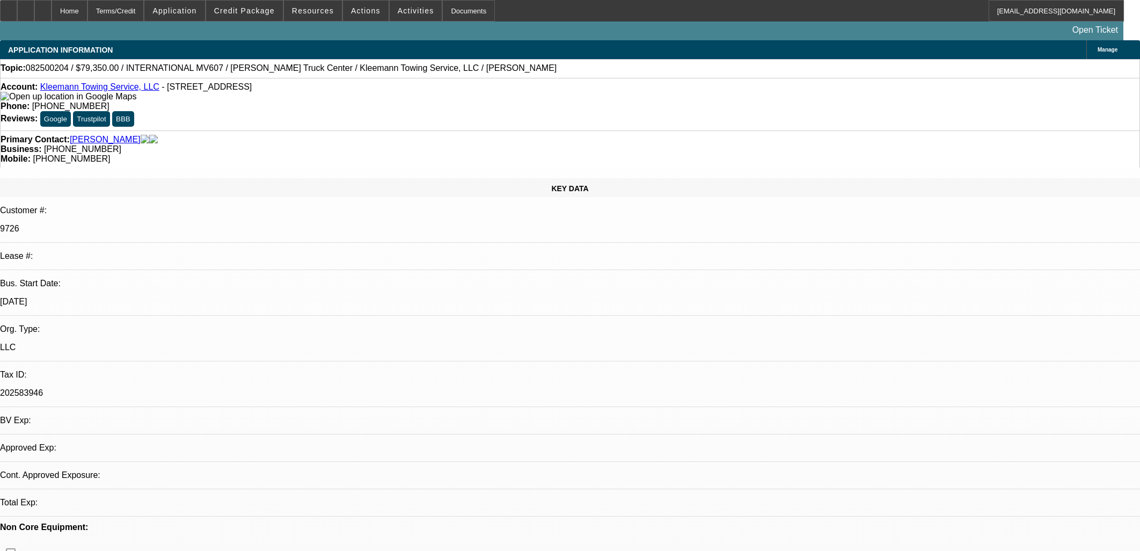
select select "0"
select select "6"
